Goal: Task Accomplishment & Management: Use online tool/utility

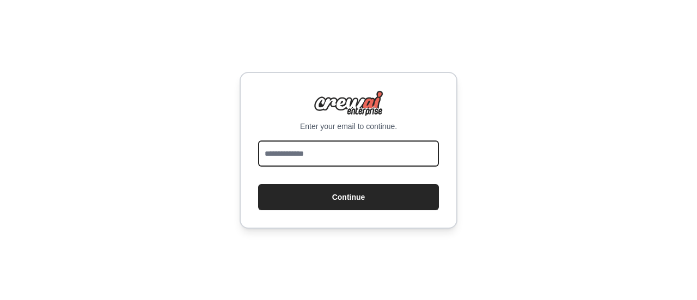
click at [371, 158] on input "email" at bounding box center [348, 153] width 181 height 26
type input "**********"
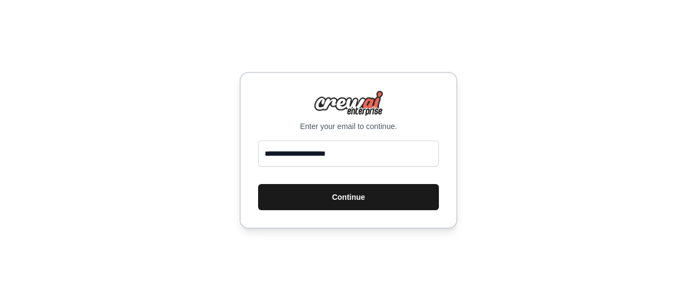
click at [353, 199] on button "Continue" at bounding box center [348, 197] width 181 height 26
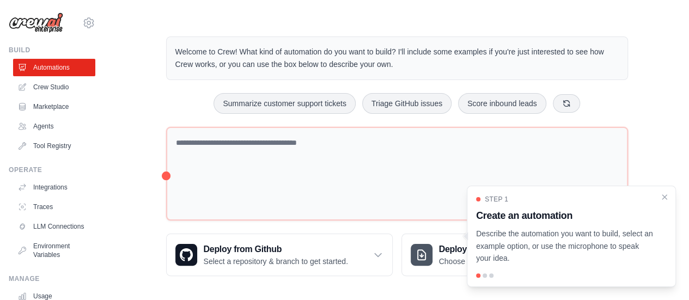
scroll to position [12, 0]
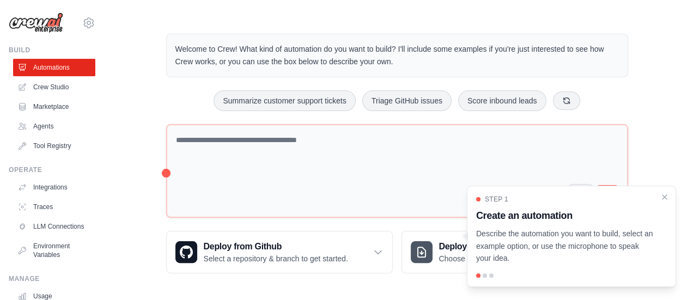
click at [483, 275] on div at bounding box center [484, 275] width 4 height 4
click at [492, 275] on div at bounding box center [491, 275] width 4 height 4
click at [663, 199] on icon "Close walkthrough" at bounding box center [664, 197] width 10 height 10
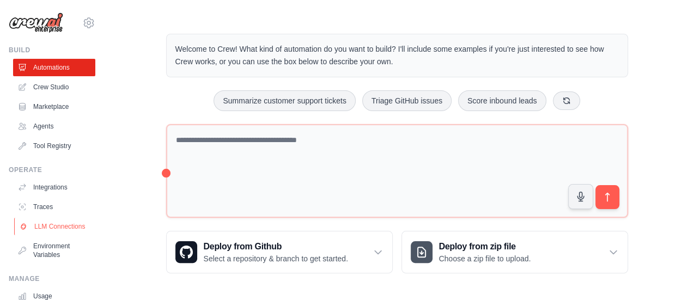
scroll to position [90, 0]
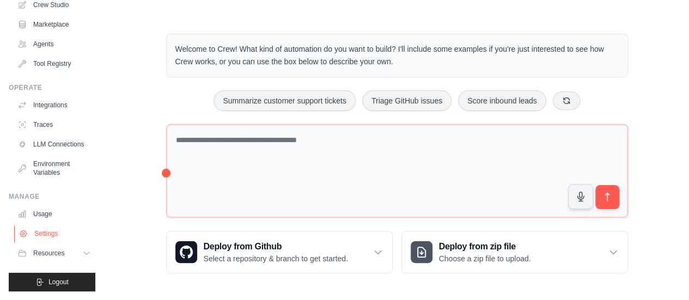
click at [41, 234] on link "Settings" at bounding box center [55, 233] width 82 height 17
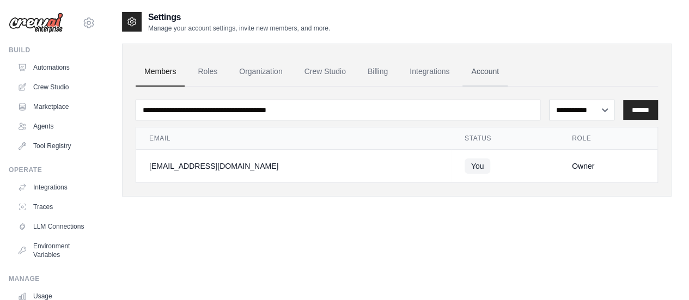
click at [484, 69] on link "Account" at bounding box center [484, 71] width 45 height 29
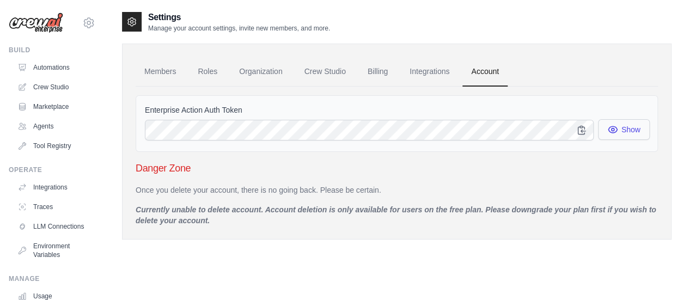
click at [622, 127] on button "Show" at bounding box center [624, 129] width 52 height 21
click at [625, 130] on button "Show" at bounding box center [624, 129] width 52 height 21
click at [617, 131] on icon "button" at bounding box center [612, 129] width 11 height 11
click at [618, 128] on button "Show" at bounding box center [624, 129] width 52 height 21
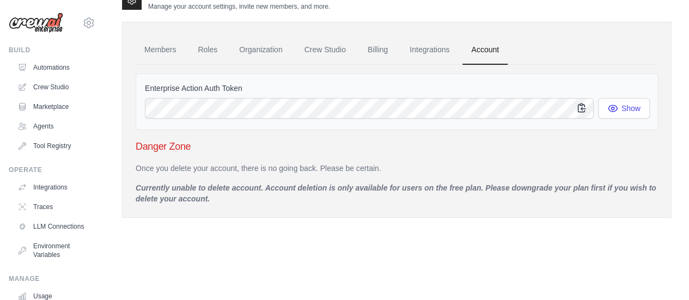
click at [581, 109] on icon "button" at bounding box center [581, 107] width 11 height 11
click at [585, 107] on icon "button" at bounding box center [581, 107] width 11 height 11
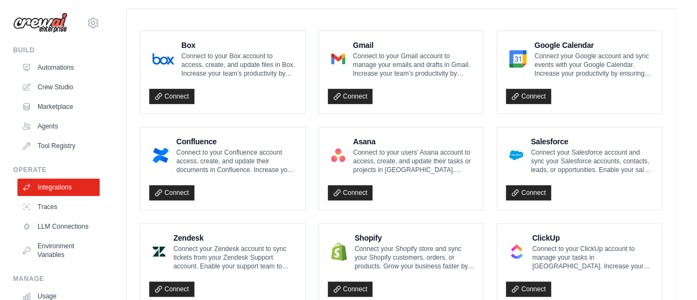
scroll to position [175, 0]
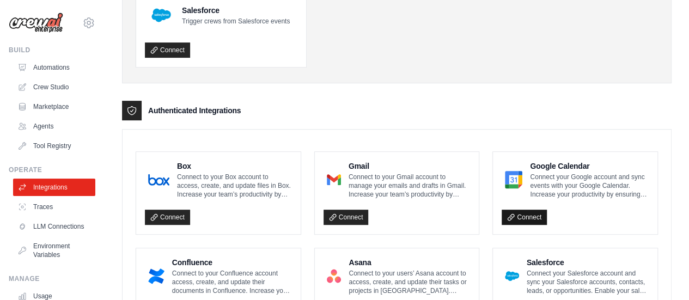
click at [524, 217] on link "Connect" at bounding box center [524, 217] width 45 height 15
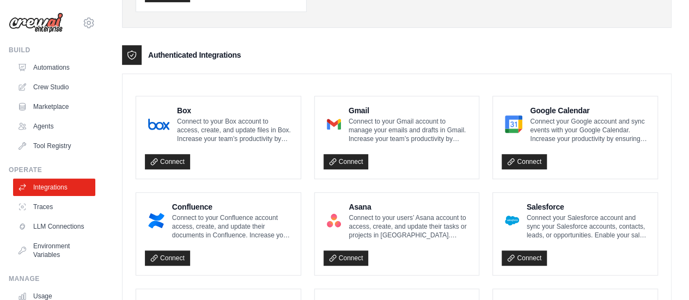
scroll to position [272, 0]
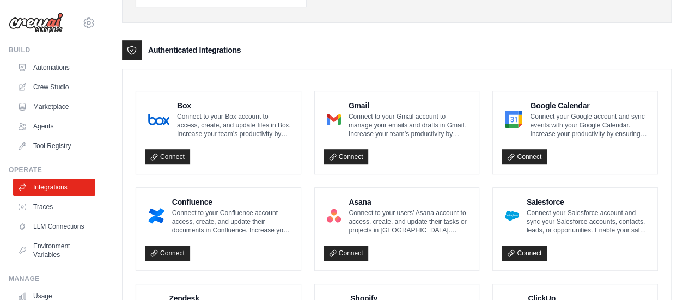
click at [547, 120] on p "Connect your Google account and sync events with your Google Calendar. Increase…" at bounding box center [589, 125] width 119 height 26
click at [601, 130] on p "Connect your Google account and sync events with your Google Calendar. Increase…" at bounding box center [589, 125] width 119 height 26
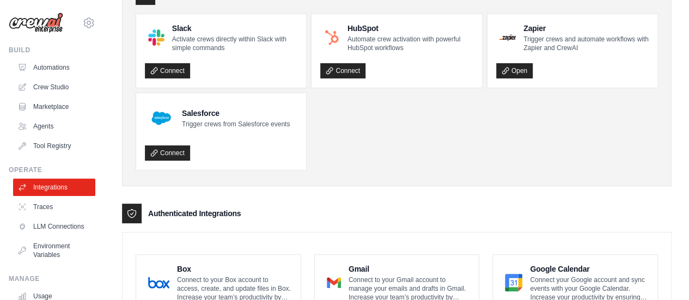
scroll to position [0, 0]
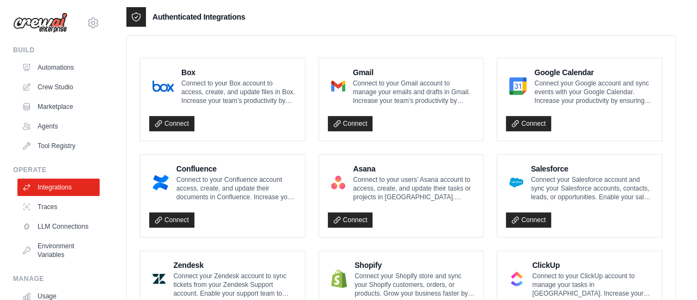
scroll to position [272, 0]
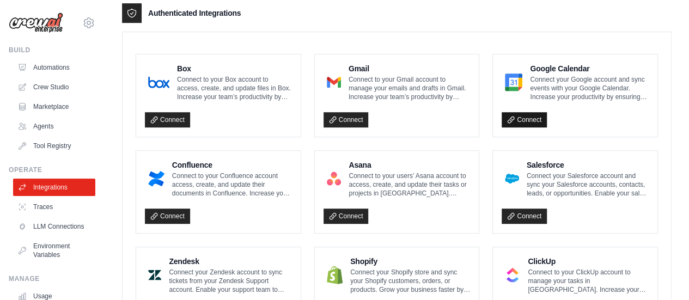
click at [523, 119] on link "Connect" at bounding box center [524, 119] width 45 height 15
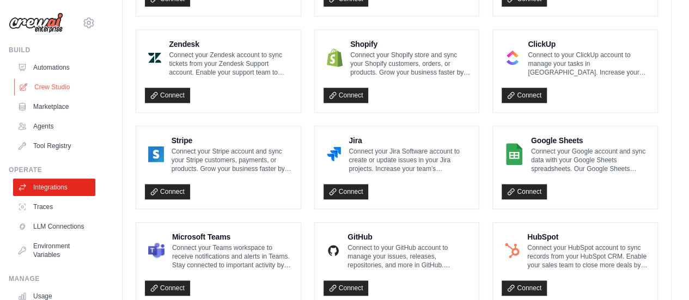
click at [42, 84] on link "Crew Studio" at bounding box center [55, 86] width 82 height 17
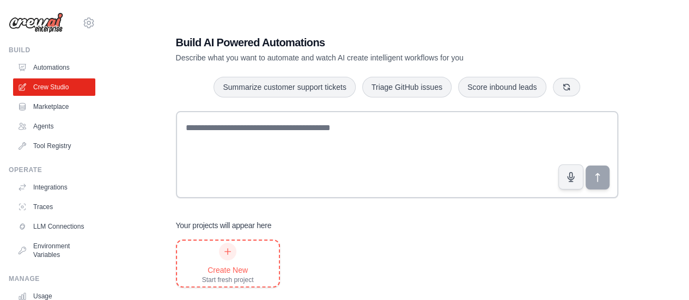
click at [228, 253] on icon at bounding box center [227, 251] width 9 height 9
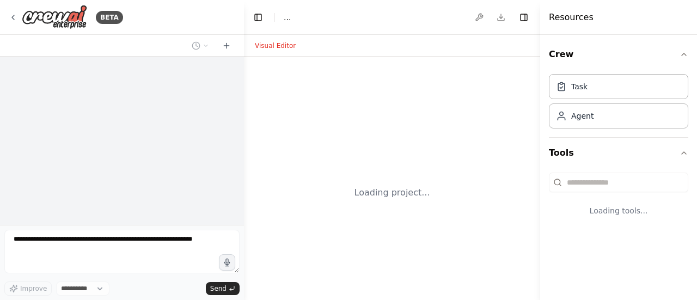
select select "****"
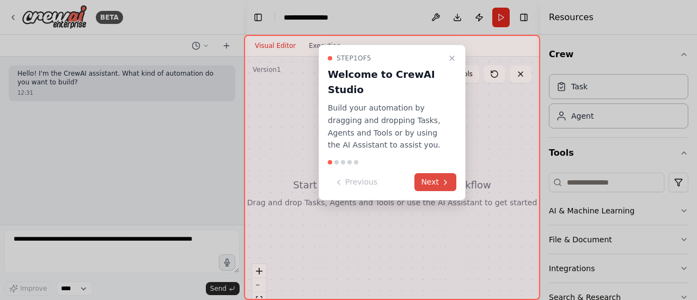
click at [430, 184] on button "Next" at bounding box center [435, 182] width 42 height 18
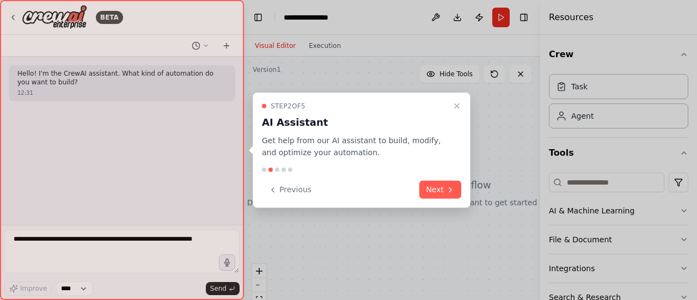
click at [430, 184] on button "Next" at bounding box center [440, 190] width 42 height 18
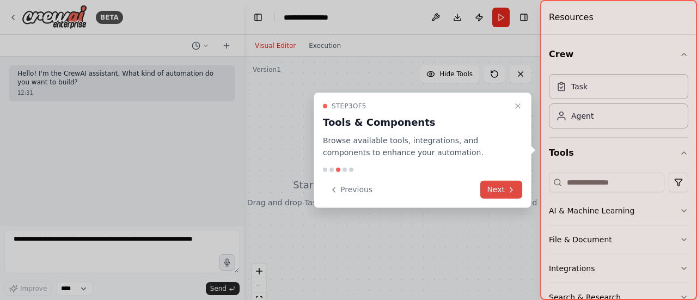
click at [497, 190] on button "Next" at bounding box center [501, 190] width 42 height 18
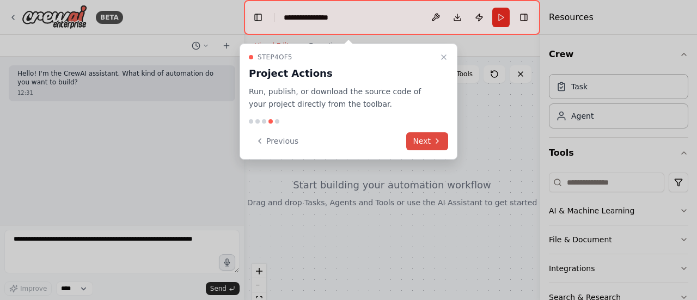
click at [424, 143] on button "Next" at bounding box center [427, 141] width 42 height 18
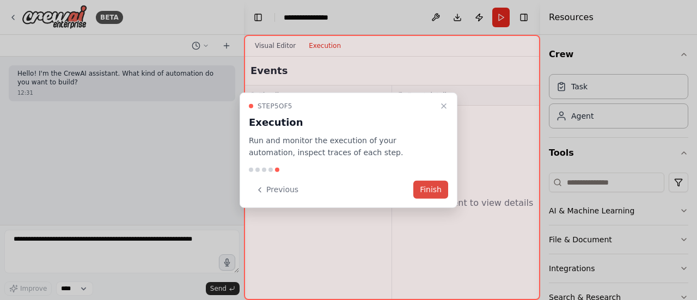
click at [429, 192] on button "Finish" at bounding box center [430, 190] width 35 height 18
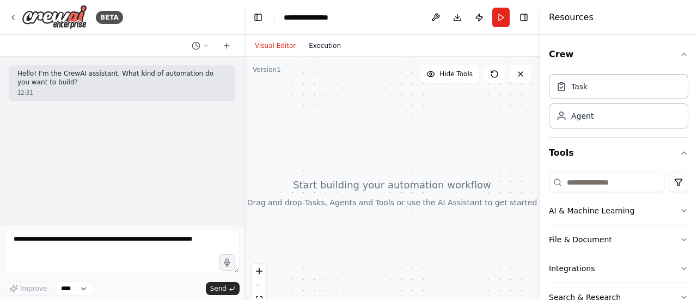
click at [316, 50] on button "Execution" at bounding box center [324, 45] width 45 height 13
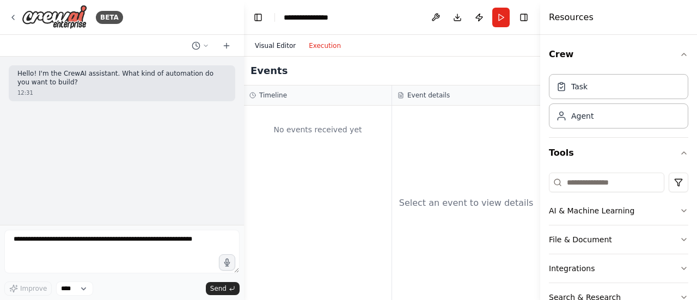
click at [282, 47] on button "Visual Editor" at bounding box center [275, 45] width 54 height 13
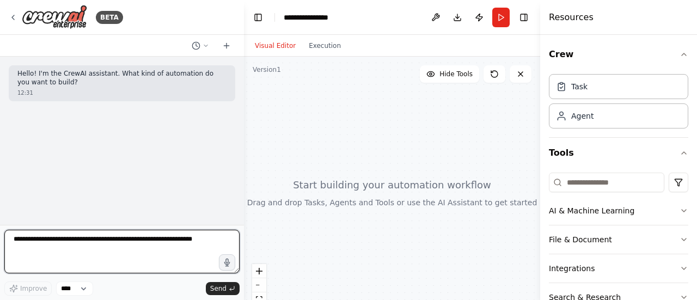
click at [41, 245] on textarea at bounding box center [121, 252] width 235 height 44
type textarea "*"
drag, startPoint x: 58, startPoint y: 241, endPoint x: 161, endPoint y: 239, distance: 102.9
click at [161, 239] on textarea "**********" at bounding box center [121, 252] width 235 height 44
paste textarea "**********"
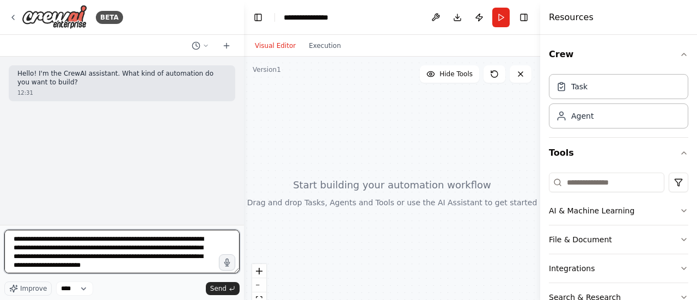
drag, startPoint x: 167, startPoint y: 259, endPoint x: 185, endPoint y: 259, distance: 18.0
click at [185, 259] on textarea "**********" at bounding box center [121, 252] width 235 height 44
type textarea "**********"
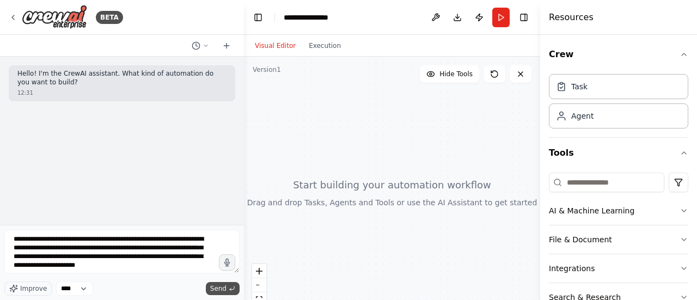
click at [224, 289] on span "Send" at bounding box center [218, 288] width 16 height 9
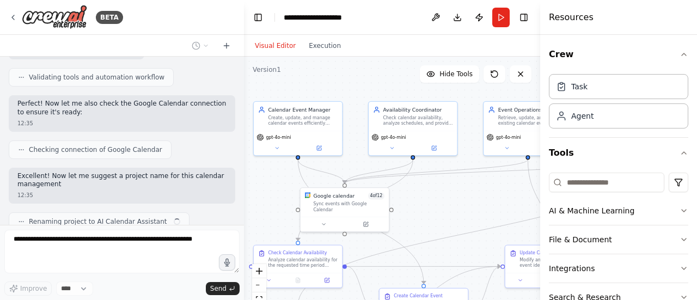
scroll to position [1141, 0]
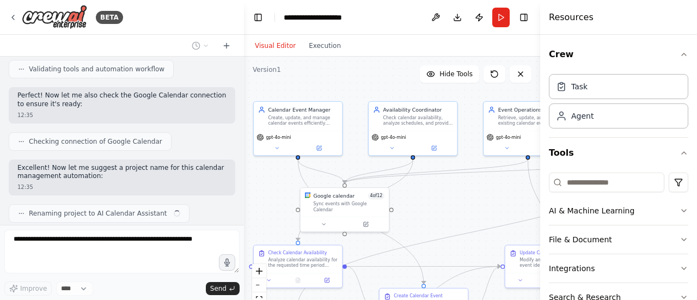
drag, startPoint x: 416, startPoint y: 121, endPoint x: 325, endPoint y: 77, distance: 101.3
click at [325, 77] on div ".deletable-edge-delete-btn { width: 20px; height: 20px; border: 0px solid #ffff…" at bounding box center [392, 193] width 296 height 272
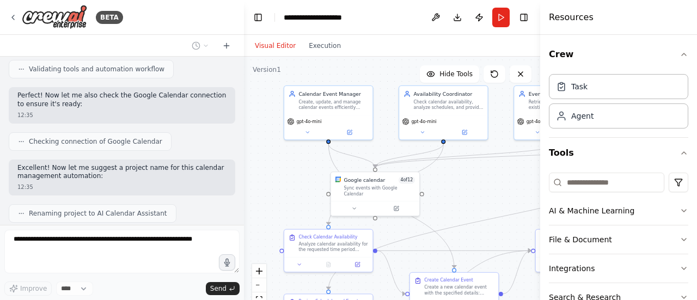
drag, startPoint x: 425, startPoint y: 222, endPoint x: 456, endPoint y: 206, distance: 34.3
click at [456, 206] on div ".deletable-edge-delete-btn { width: 20px; height: 20px; border: 0px solid #ffff…" at bounding box center [392, 193] width 296 height 272
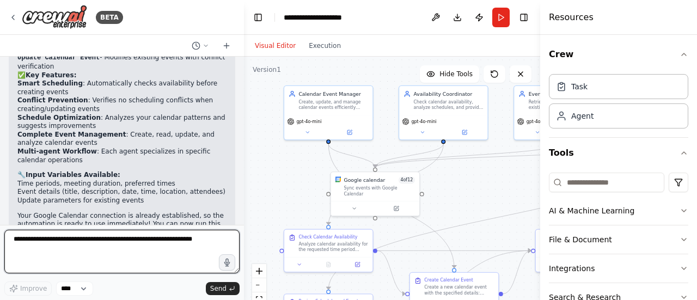
scroll to position [1490, 0]
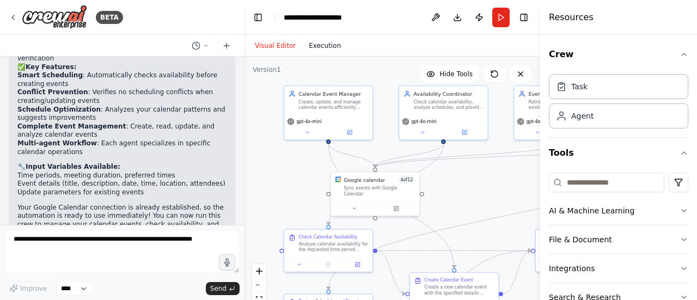
click at [323, 49] on button "Execution" at bounding box center [324, 45] width 45 height 13
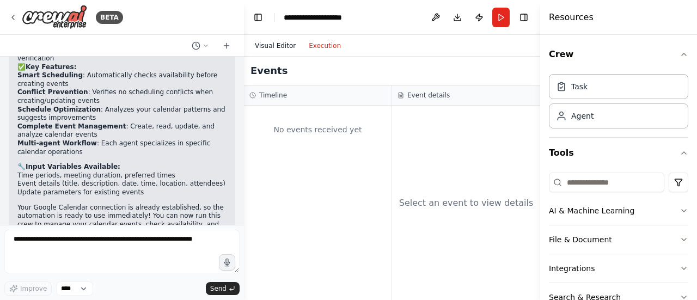
click at [280, 45] on button "Visual Editor" at bounding box center [275, 45] width 54 height 13
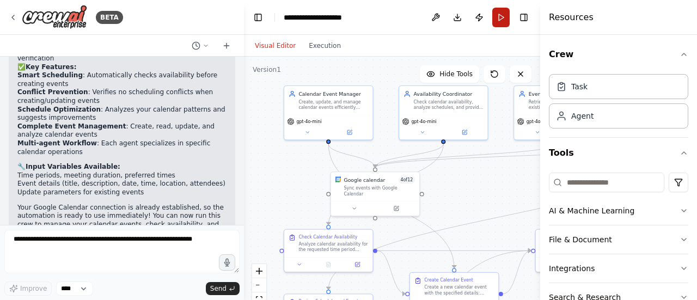
click at [499, 21] on button "Run" at bounding box center [500, 18] width 17 height 20
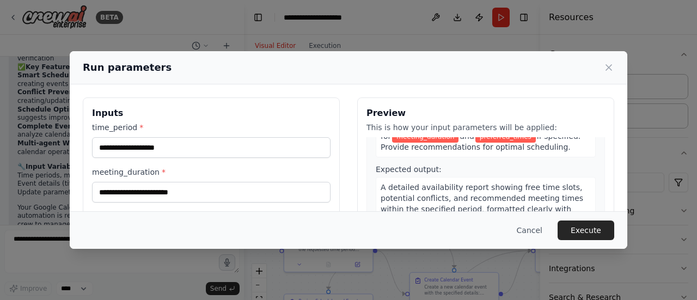
scroll to position [109, 0]
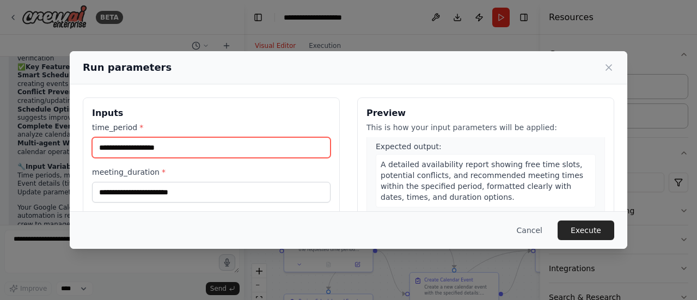
click at [245, 151] on input "time_period *" at bounding box center [211, 147] width 239 height 21
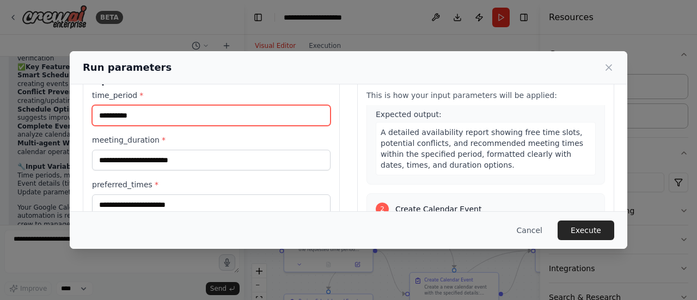
scroll to position [0, 0]
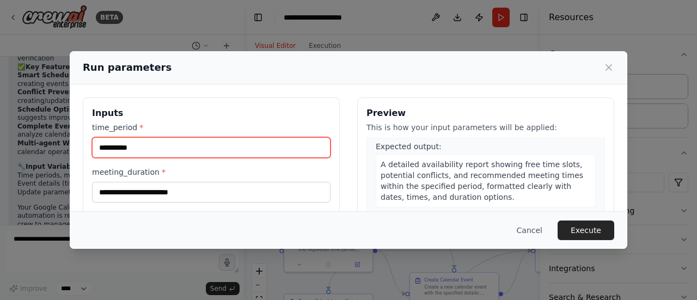
type input "**********"
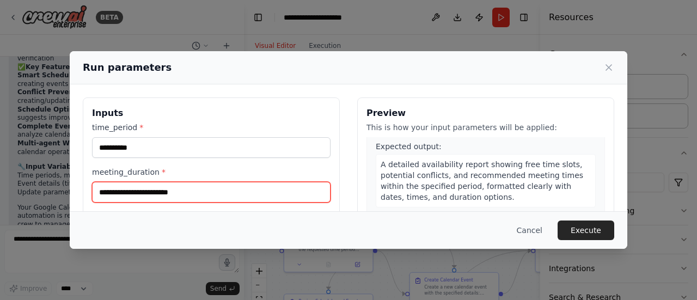
click at [192, 195] on input "meeting_duration *" at bounding box center [211, 192] width 239 height 21
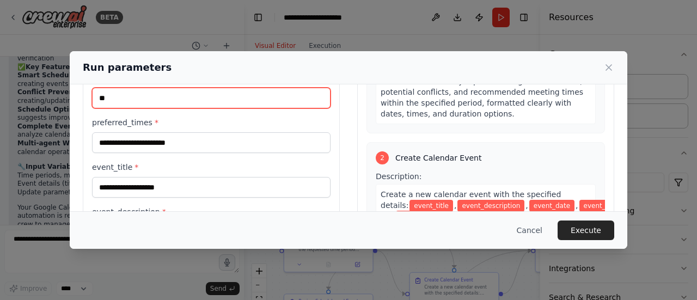
scroll to position [109, 0]
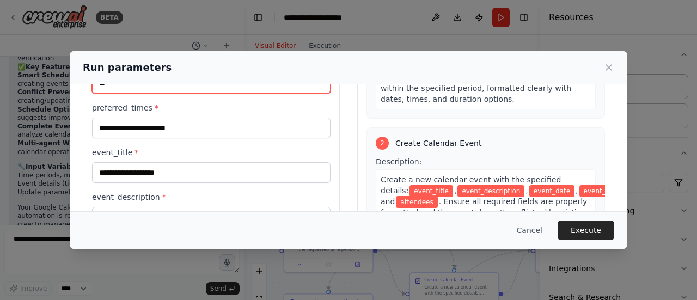
type input "**"
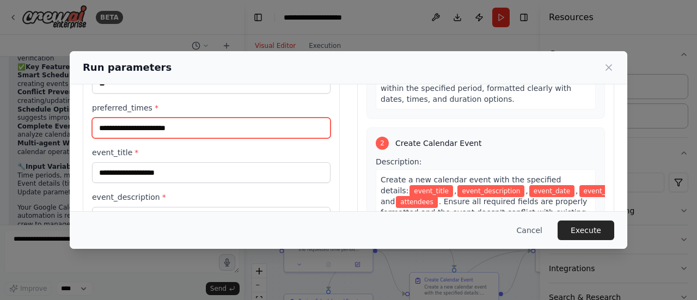
click at [217, 130] on input "preferred_times *" at bounding box center [211, 128] width 239 height 21
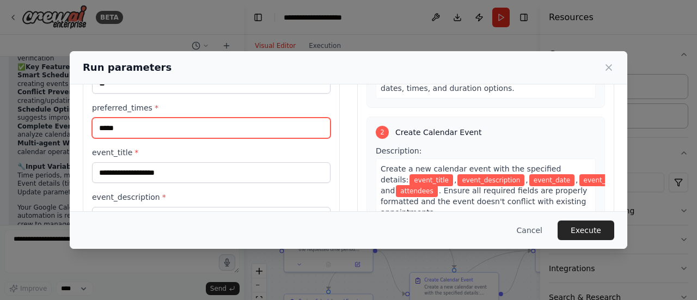
type input "*****"
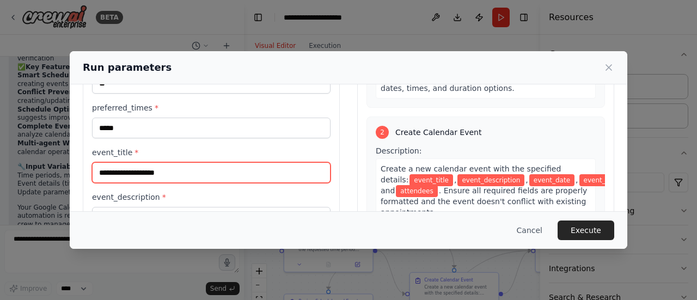
click at [194, 172] on input "event_title *" at bounding box center [211, 172] width 239 height 21
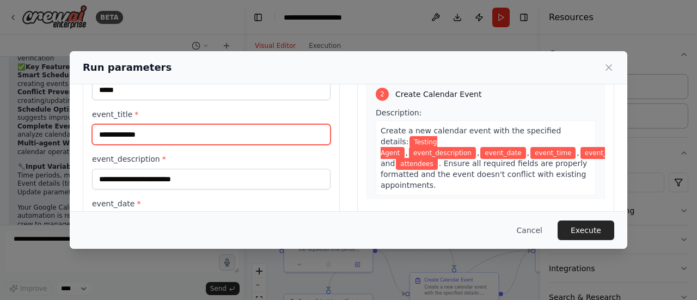
scroll to position [163, 0]
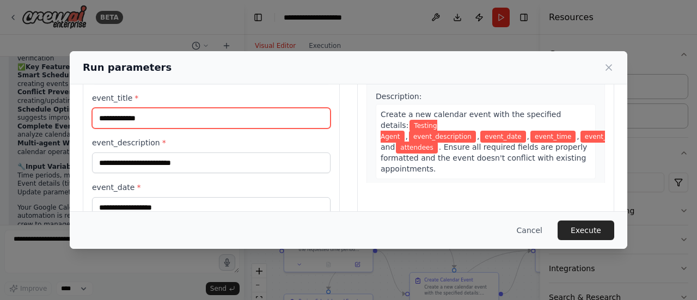
type input "**********"
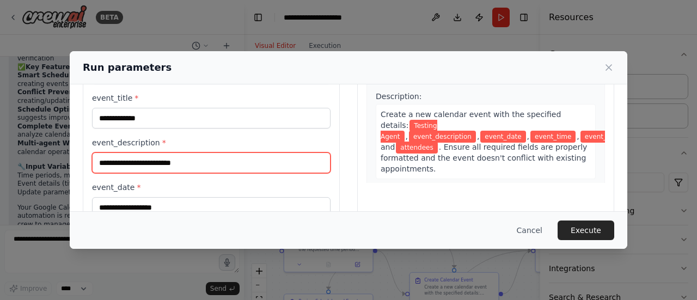
click at [201, 164] on input "event_description *" at bounding box center [211, 162] width 239 height 21
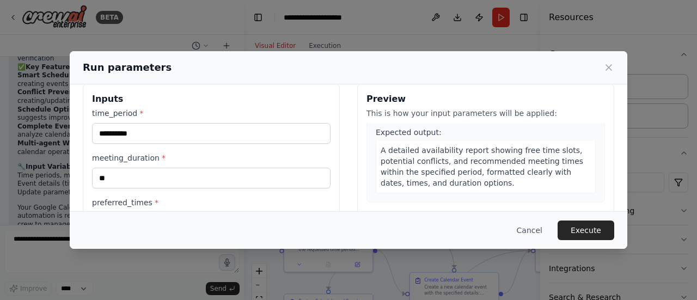
scroll to position [0, 0]
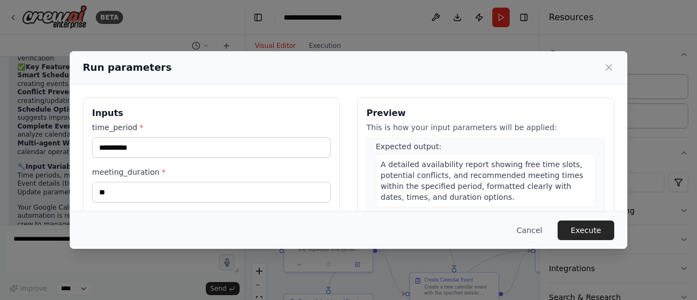
type input "**********"
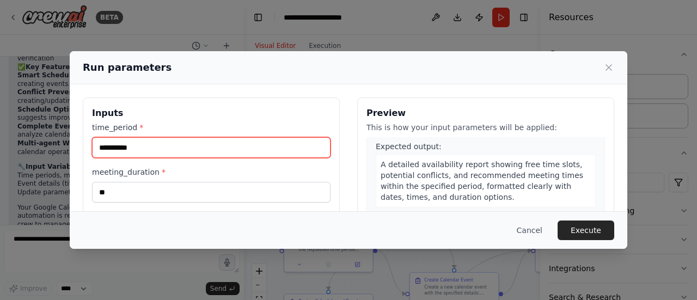
click at [167, 149] on input "**********" at bounding box center [211, 147] width 239 height 21
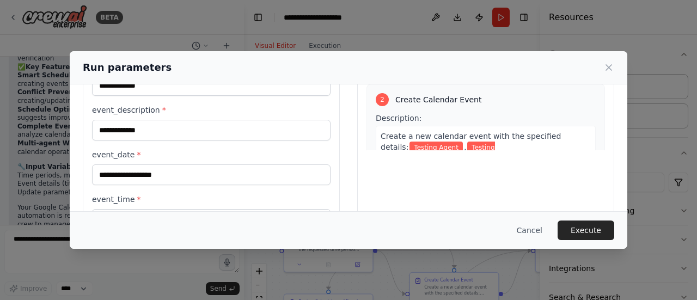
scroll to position [218, 0]
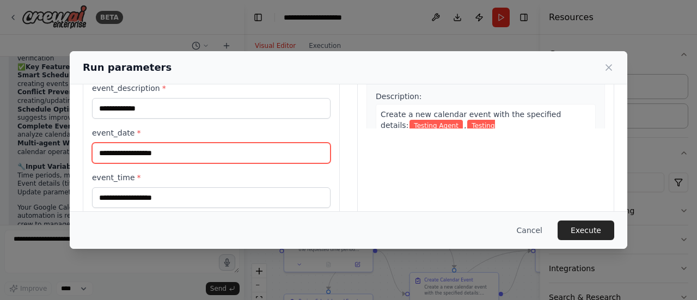
click at [162, 154] on input "event_date *" at bounding box center [211, 153] width 239 height 21
type input "**********"
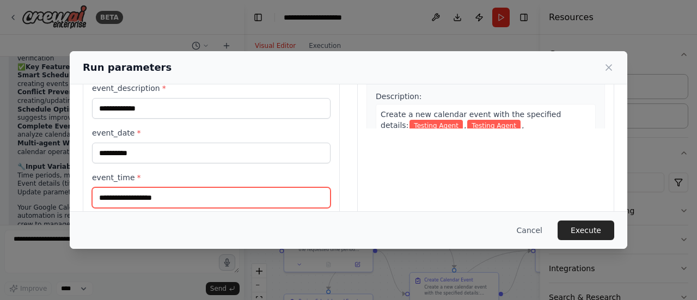
click at [143, 193] on input "event_time *" at bounding box center [211, 197] width 239 height 21
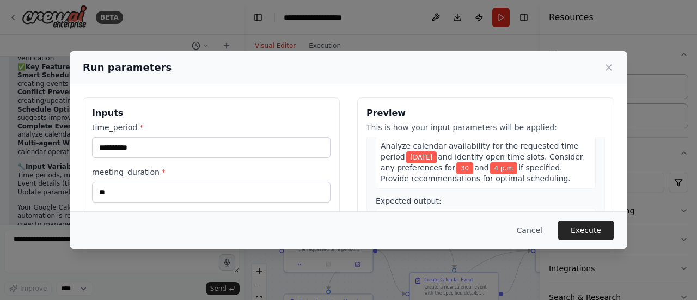
type input "*"
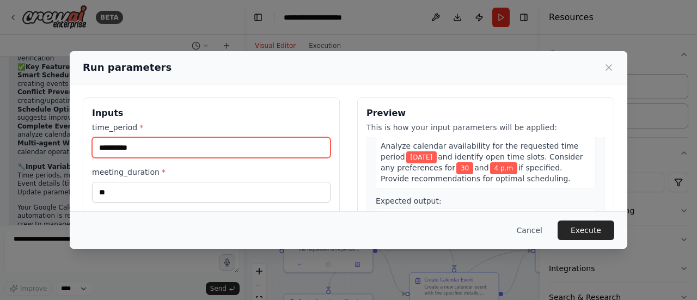
drag, startPoint x: 152, startPoint y: 149, endPoint x: 96, endPoint y: 146, distance: 56.2
click at [97, 147] on input "**********" at bounding box center [211, 147] width 239 height 21
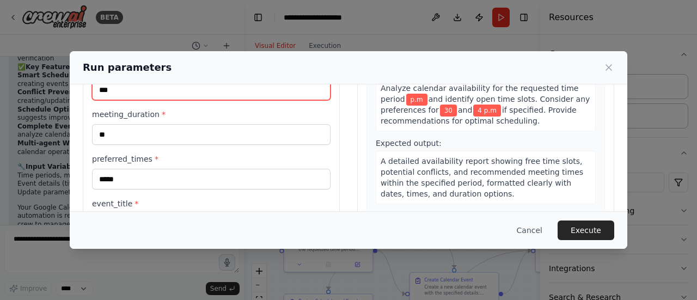
scroll to position [109, 0]
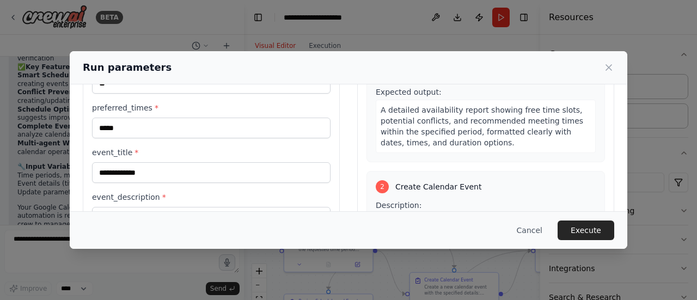
type input "***"
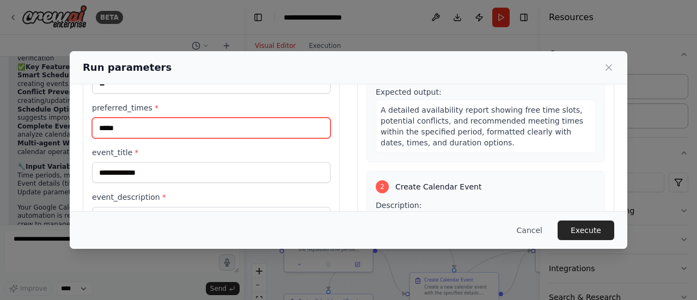
click at [136, 123] on input "*****" at bounding box center [211, 128] width 239 height 21
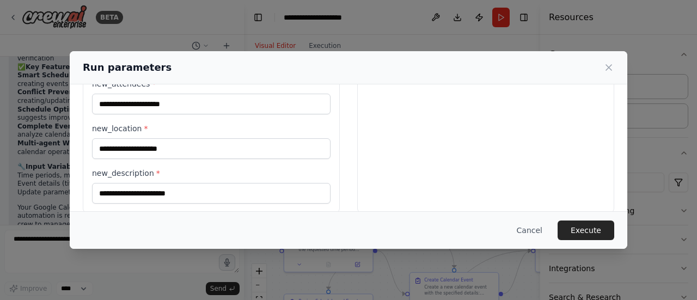
scroll to position [676, 0]
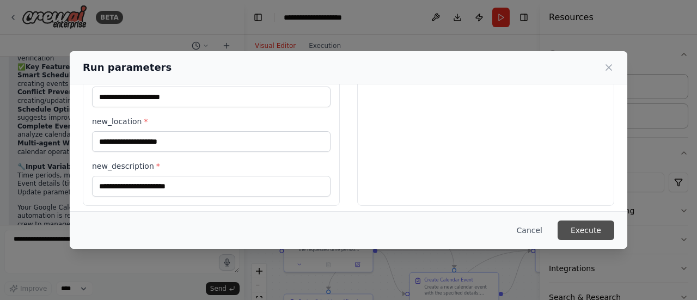
type input "*"
click at [583, 229] on button "Execute" at bounding box center [586, 231] width 57 height 20
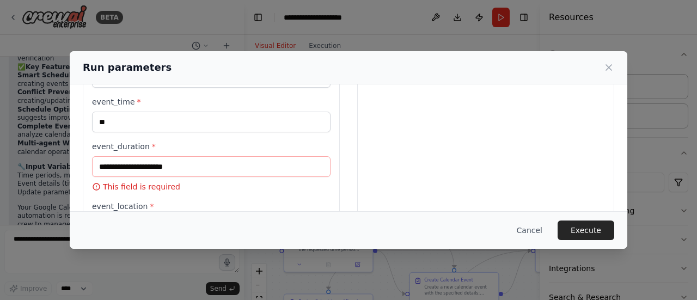
scroll to position [292, 0]
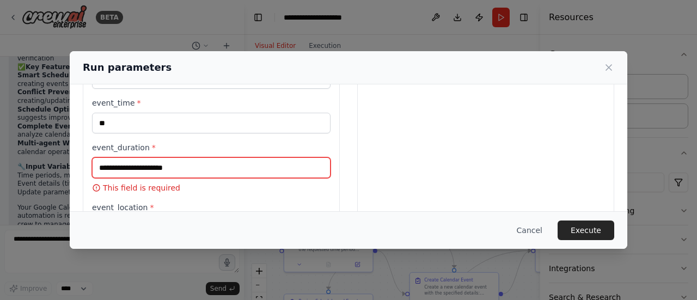
click at [206, 163] on input "event_duration *" at bounding box center [211, 167] width 239 height 21
type input "**"
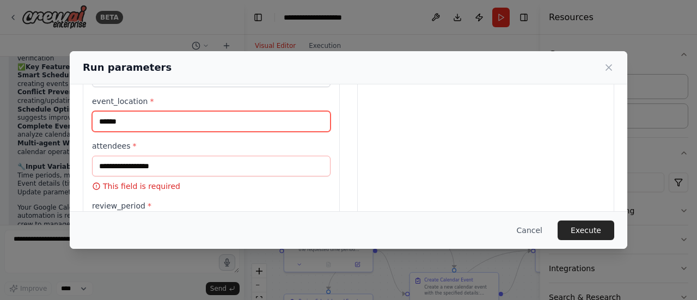
scroll to position [408, 0]
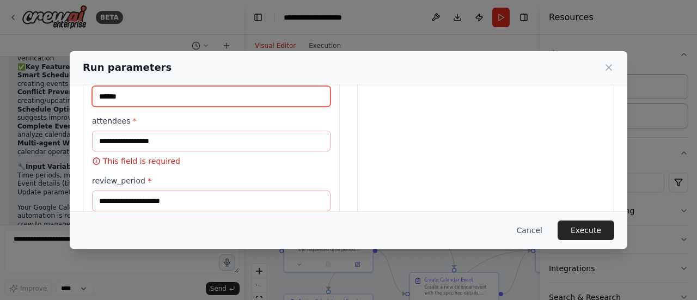
type input "******"
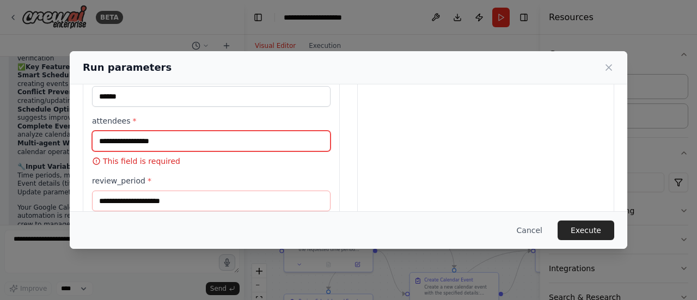
click at [221, 138] on input "attendees *" at bounding box center [211, 141] width 239 height 21
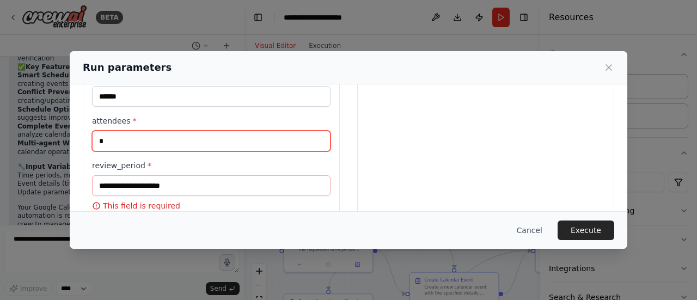
scroll to position [463, 0]
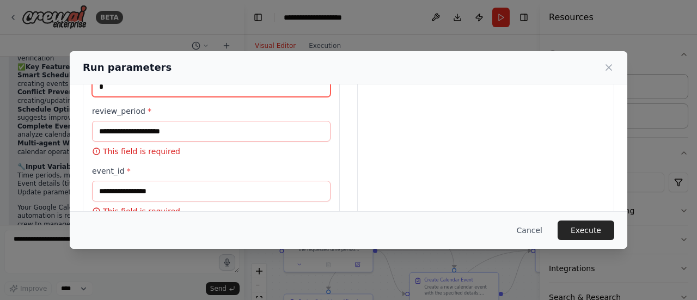
type input "*"
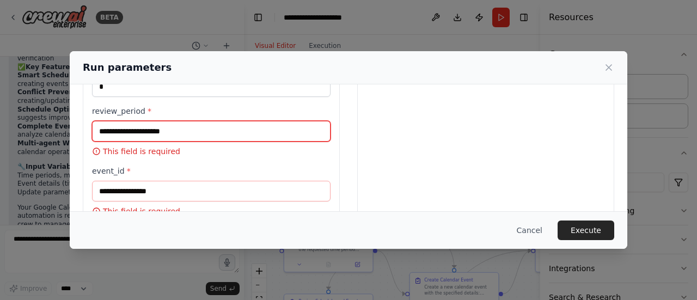
click at [184, 132] on input "review_period *" at bounding box center [211, 131] width 239 height 21
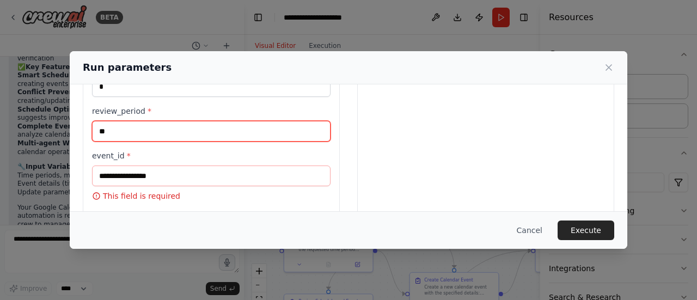
type input "**"
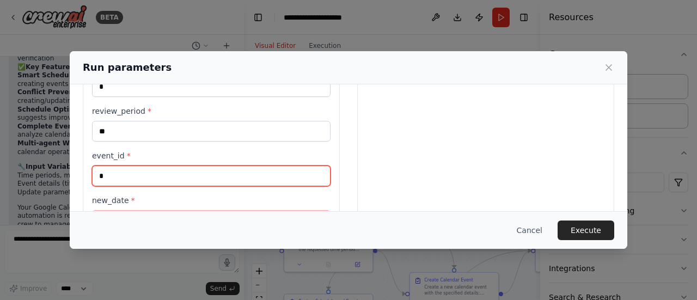
type input "*"
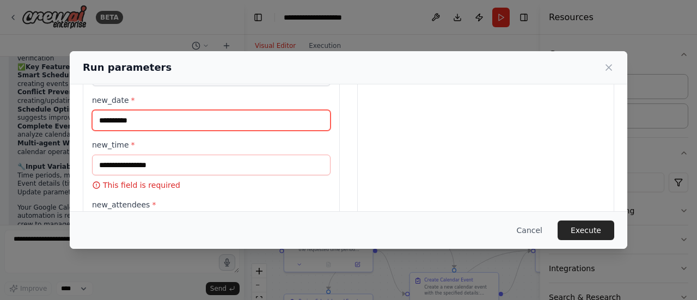
scroll to position [585, 0]
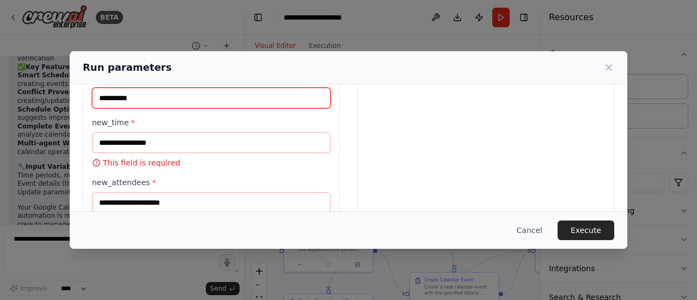
type input "**********"
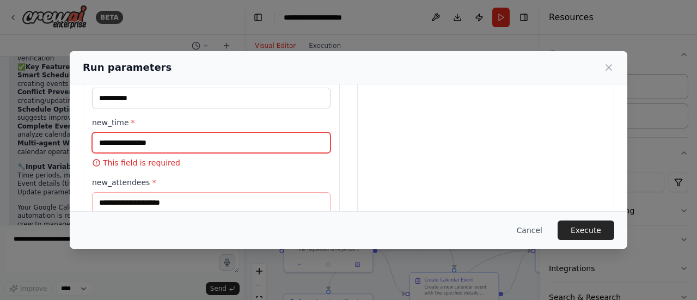
click at [147, 134] on input "new_time *" at bounding box center [211, 142] width 239 height 21
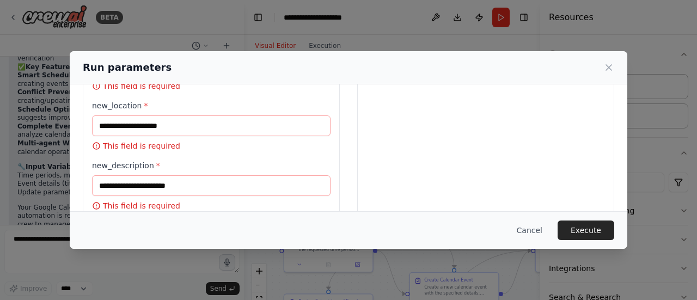
scroll to position [737, 0]
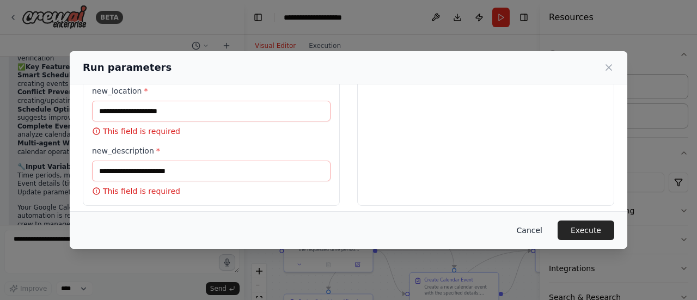
click at [536, 227] on button "Cancel" at bounding box center [529, 231] width 43 height 20
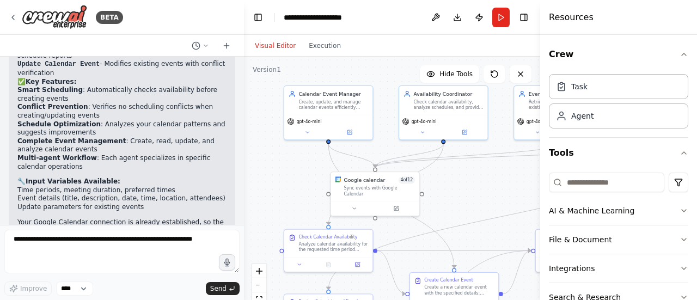
scroll to position [1490, 0]
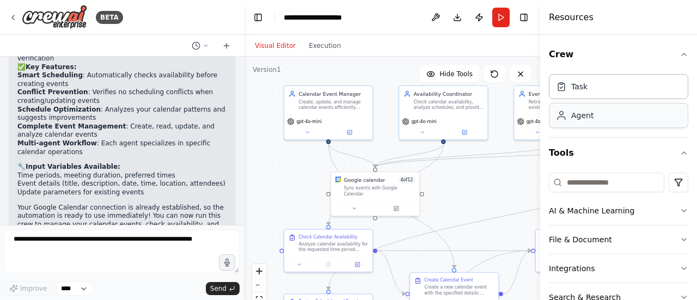
click at [586, 118] on div "Agent" at bounding box center [582, 115] width 22 height 11
click at [435, 19] on button at bounding box center [435, 18] width 17 height 20
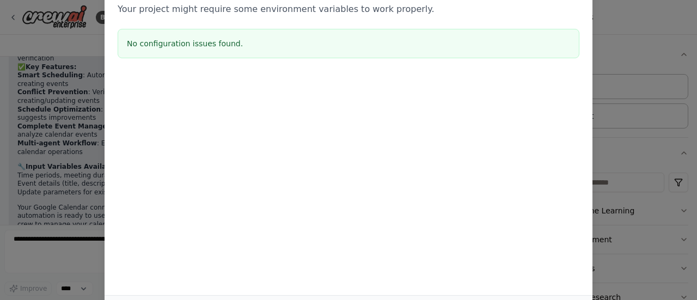
click at [368, 113] on div at bounding box center [349, 130] width 488 height 109
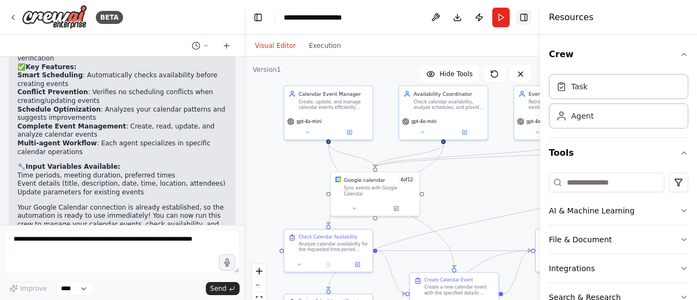
click at [521, 16] on button "Toggle Right Sidebar" at bounding box center [523, 17] width 15 height 15
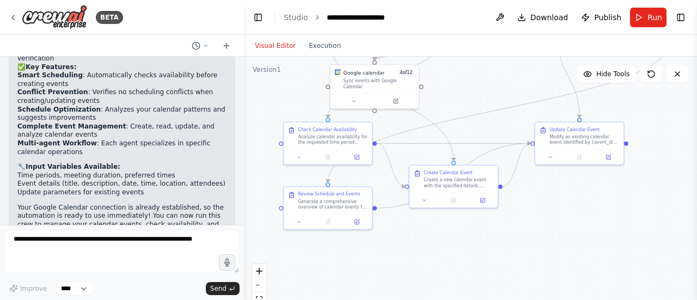
drag, startPoint x: 494, startPoint y: 194, endPoint x: 494, endPoint y: 87, distance: 107.3
click at [494, 87] on div ".deletable-edge-delete-btn { width: 20px; height: 20px; border: 0px solid #ffff…" at bounding box center [470, 193] width 453 height 272
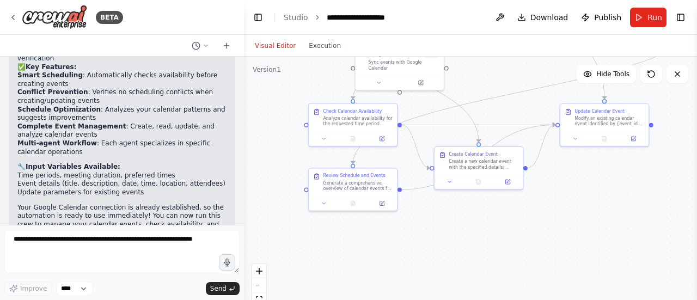
drag, startPoint x: 431, startPoint y: 248, endPoint x: 475, endPoint y: 231, distance: 47.4
click at [475, 231] on div ".deletable-edge-delete-btn { width: 20px; height: 20px; border: 0px solid #ffff…" at bounding box center [470, 193] width 453 height 272
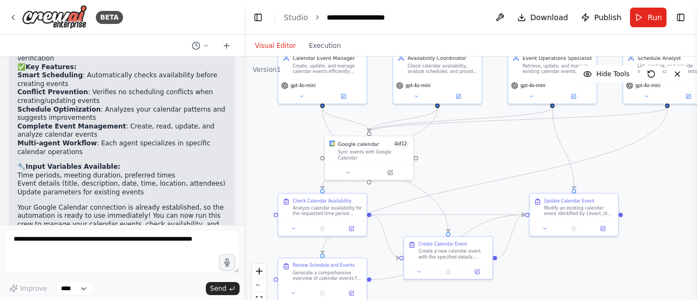
drag, startPoint x: 512, startPoint y: 86, endPoint x: 463, endPoint y: 175, distance: 101.7
click at [463, 175] on div ".deletable-edge-delete-btn { width: 20px; height: 20px; border: 0px solid #ffff…" at bounding box center [470, 193] width 453 height 272
